Goal: Information Seeking & Learning: Compare options

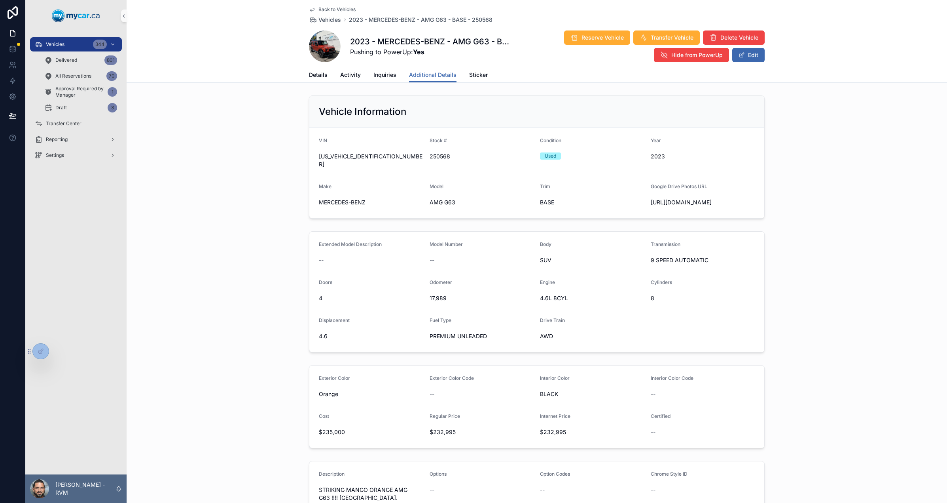
click at [316, 52] on span "scrollable content" at bounding box center [325, 46] width 32 height 32
click at [322, 8] on span "Back to Vehicles" at bounding box center [337, 9] width 37 height 6
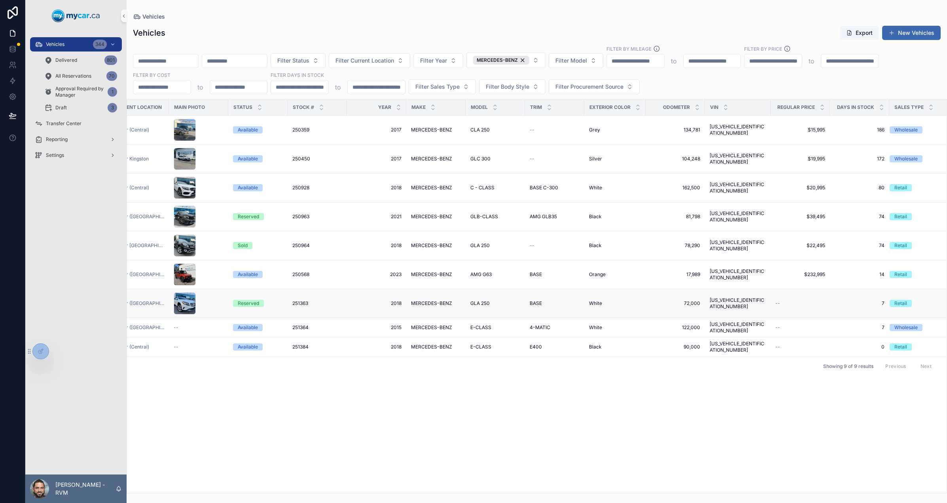
scroll to position [0, 23]
click at [248, 29] on div "Vehicles Export New Vehicles" at bounding box center [537, 32] width 808 height 15
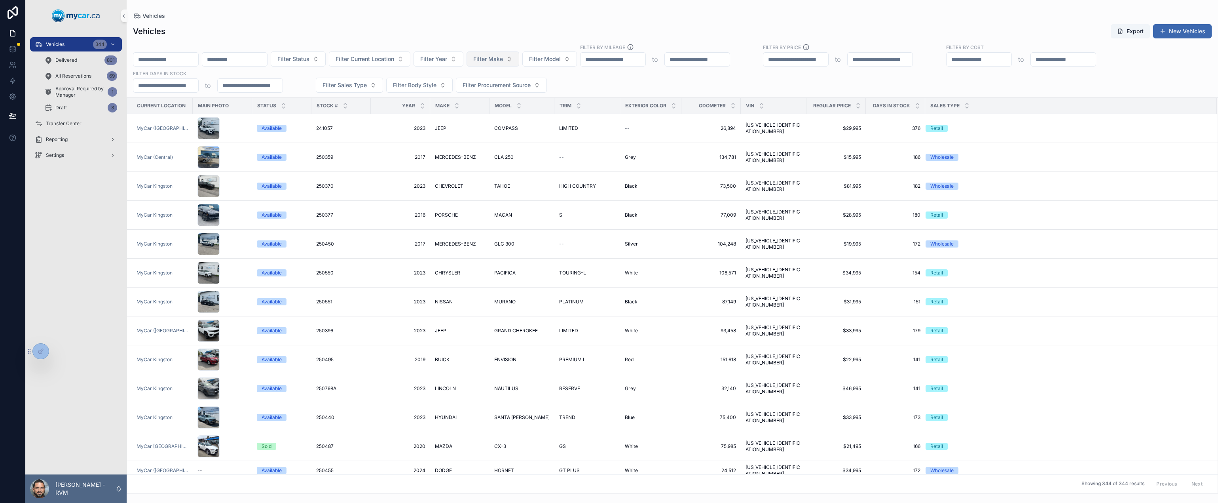
click at [519, 63] on button "Filter Make" at bounding box center [493, 58] width 53 height 15
type input "*"
click at [519, 116] on span "FORD" at bounding box center [512, 116] width 15 height 8
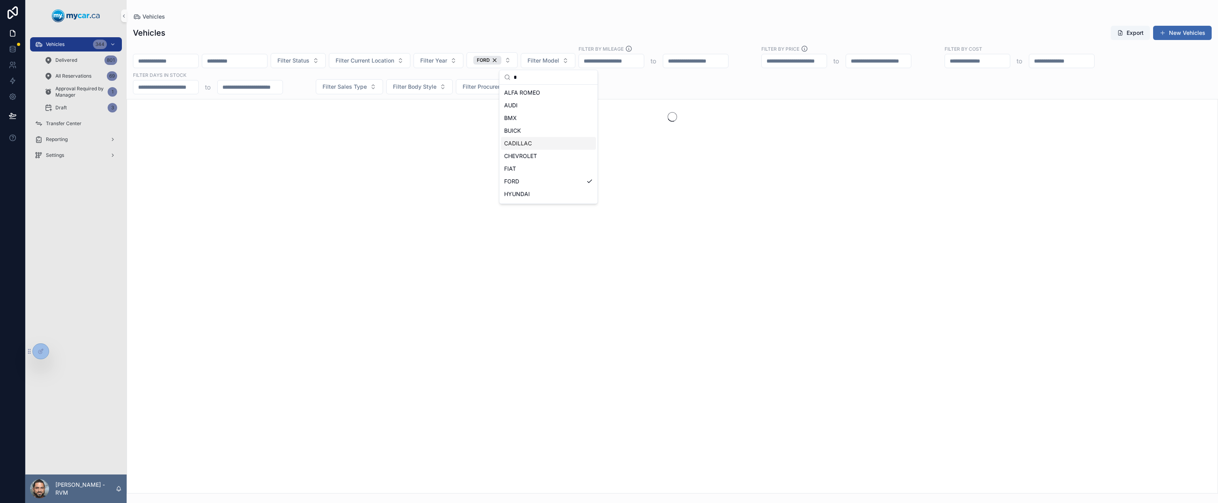
click at [677, 152] on div "scrollable content" at bounding box center [672, 296] width 1091 height 394
click at [559, 64] on span "Filter Model" at bounding box center [543, 61] width 32 height 8
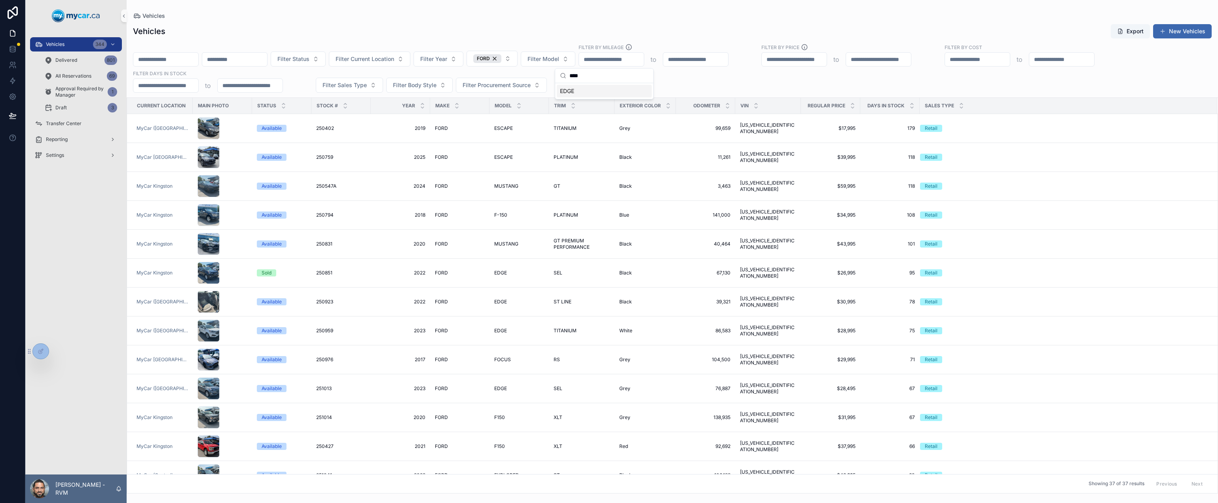
type input "****"
click at [577, 90] on div "EDGE" at bounding box center [604, 91] width 95 height 13
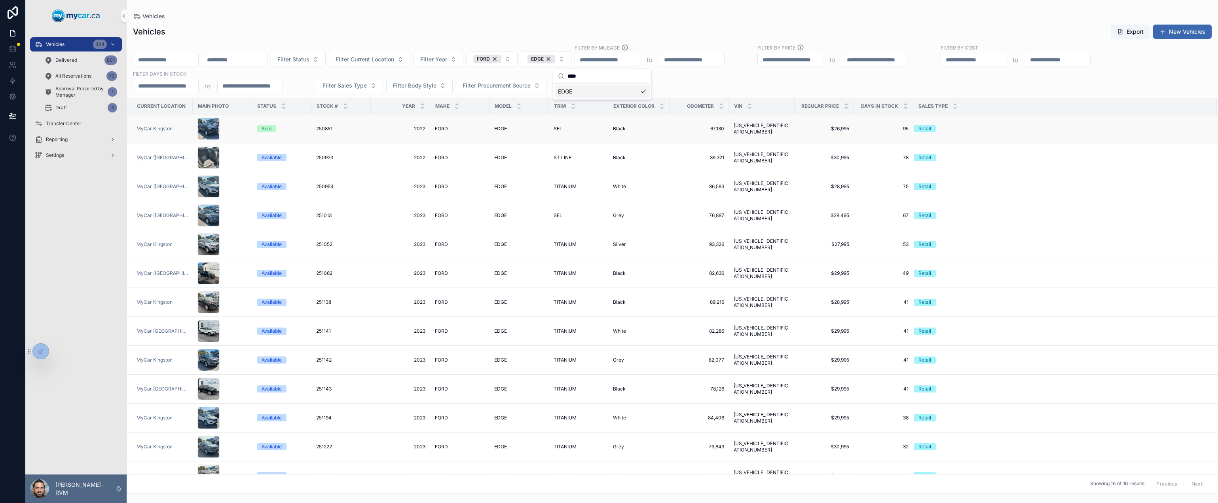
click at [765, 131] on span "2FMPK4J95NBA60774" at bounding box center [762, 128] width 56 height 13
click at [769, 245] on span "2FMPK4K95PBA36637" at bounding box center [762, 244] width 56 height 13
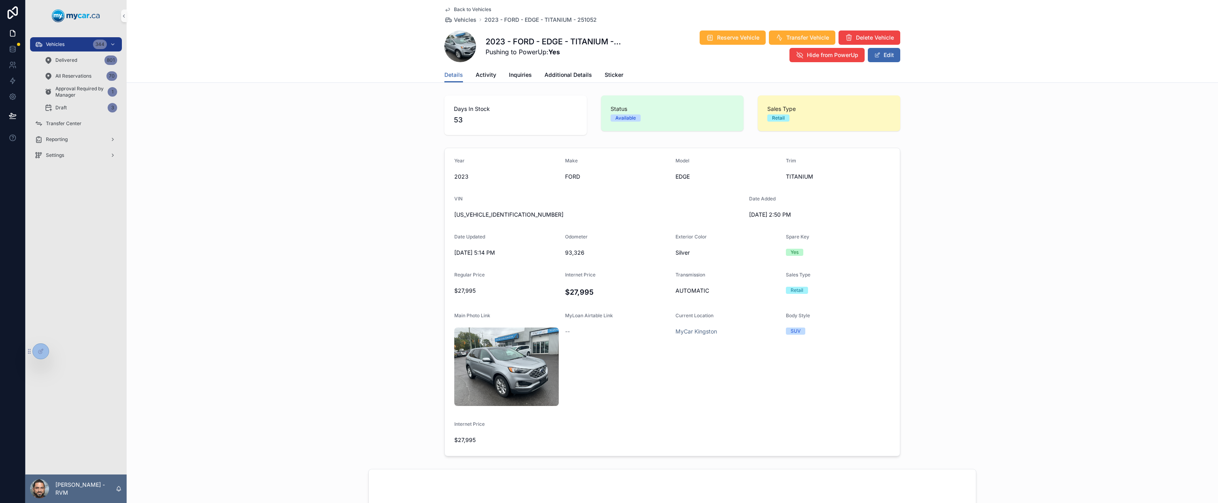
click at [493, 218] on span "2FMPK4K95PBA36637" at bounding box center [598, 215] width 288 height 8
click at [495, 214] on span "2FMPK4K95PBA36637" at bounding box center [598, 215] width 288 height 8
click at [478, 214] on span "2FMPK4K95PBA36637" at bounding box center [598, 215] width 288 height 8
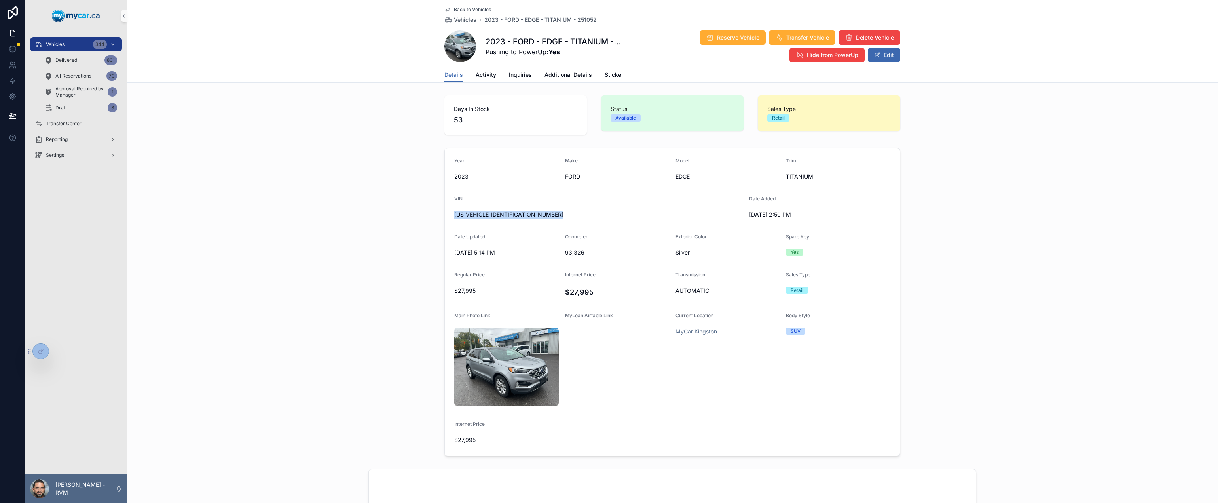
copy span "2FMPK4K95PBA36637"
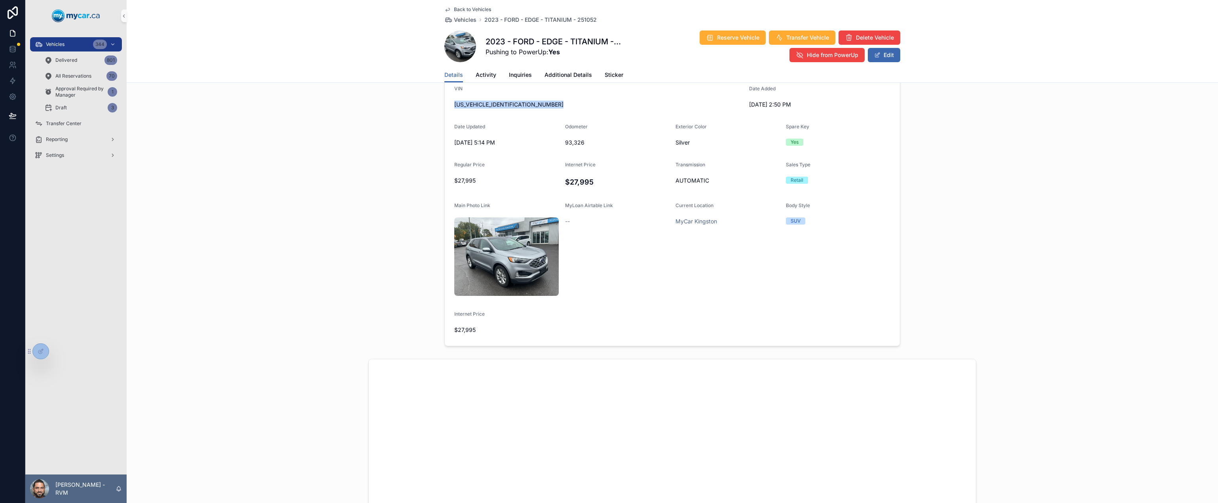
scroll to position [113, 0]
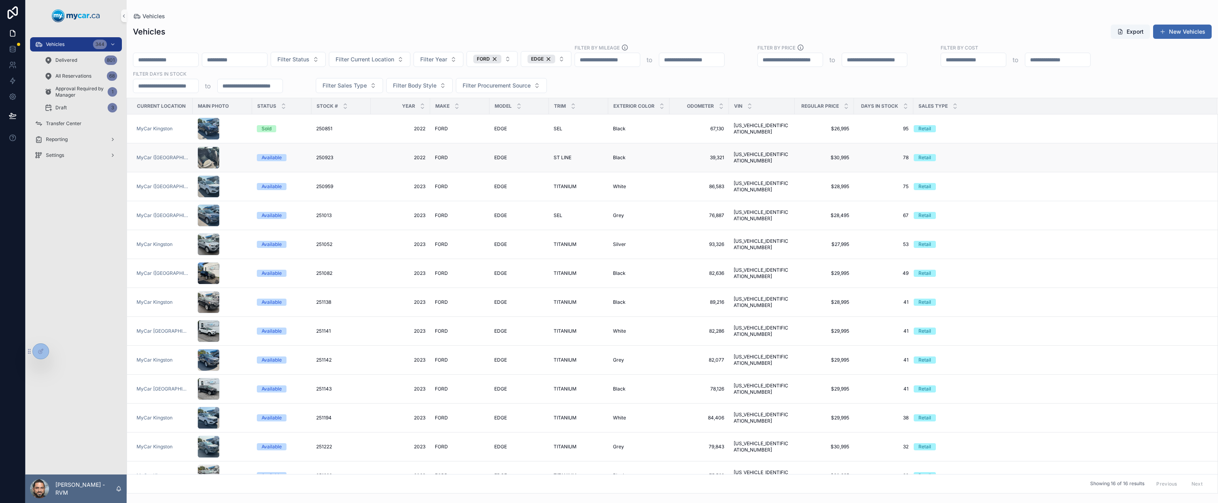
click at [525, 171] on td "EDGE EDGE" at bounding box center [518, 157] width 59 height 29
